Goal: Task Accomplishment & Management: Use online tool/utility

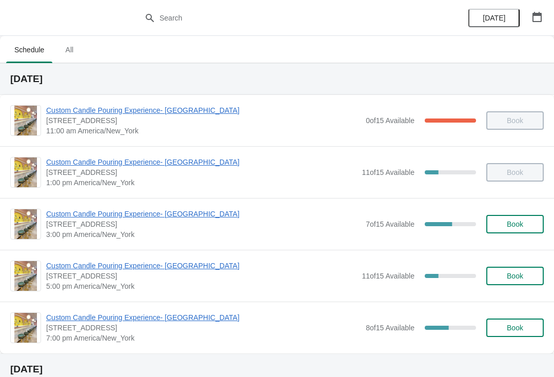
click at [58, 217] on span "Custom Candle Pouring Experience- [GEOGRAPHIC_DATA]" at bounding box center [203, 214] width 314 height 10
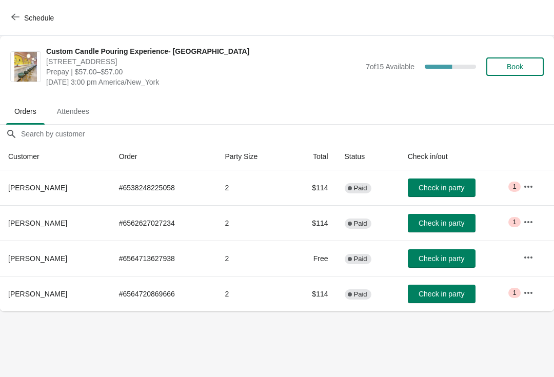
click at [437, 299] on button "Check in party" at bounding box center [442, 294] width 68 height 18
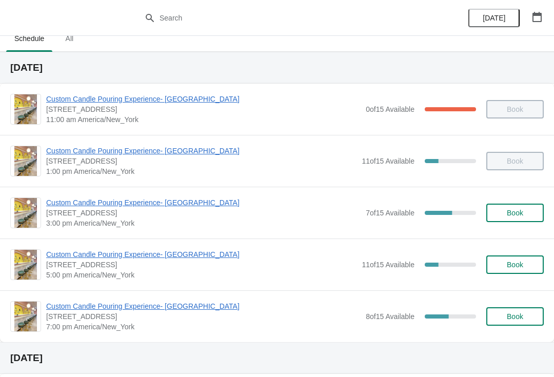
scroll to position [8, 0]
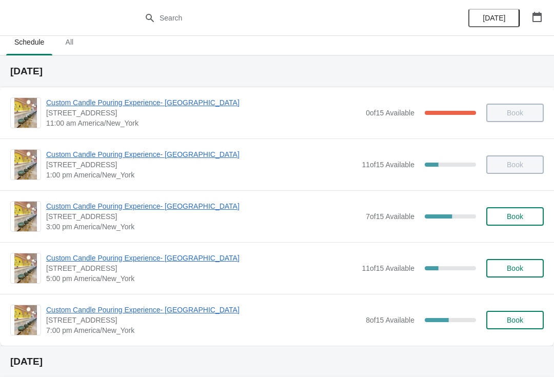
click at [196, 210] on span "Custom Candle Pouring Experience- [GEOGRAPHIC_DATA]" at bounding box center [203, 206] width 314 height 10
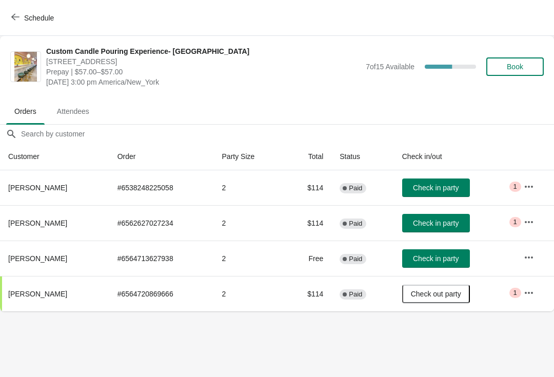
click at [451, 187] on span "Check in party" at bounding box center [436, 188] width 46 height 8
click at [26, 14] on span "Schedule" at bounding box center [39, 18] width 30 height 8
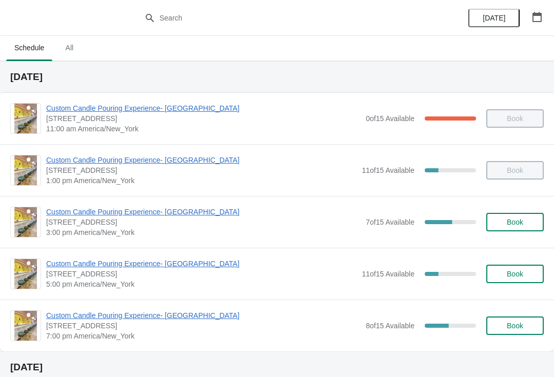
scroll to position [3, 0]
click at [53, 211] on span "Custom Candle Pouring Experience- [GEOGRAPHIC_DATA]" at bounding box center [203, 211] width 314 height 10
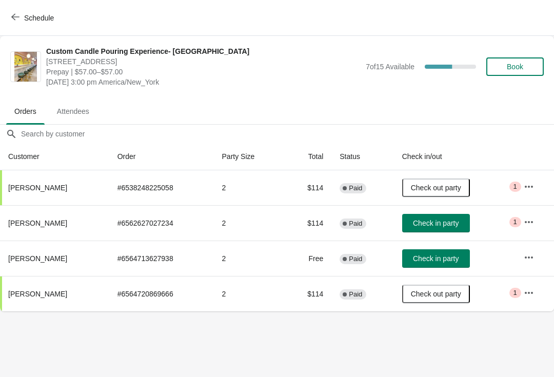
click at [450, 261] on span "Check in party" at bounding box center [436, 258] width 46 height 8
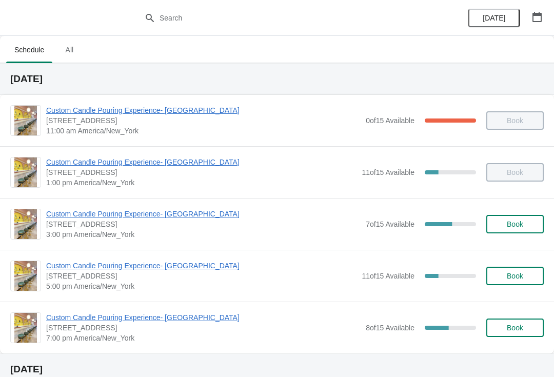
click at [153, 218] on span "Custom Candle Pouring Experience- [GEOGRAPHIC_DATA]" at bounding box center [203, 214] width 314 height 10
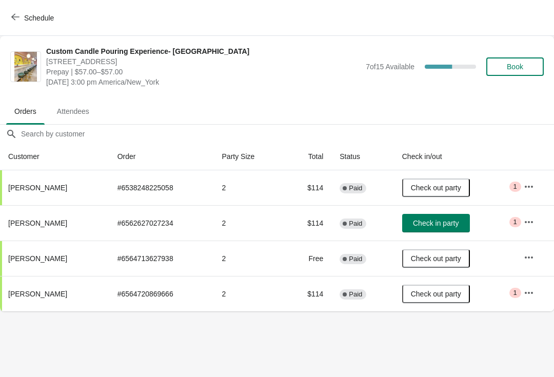
click at [448, 223] on span "Check in party" at bounding box center [436, 223] width 46 height 8
